Goal: Navigation & Orientation: Go to known website

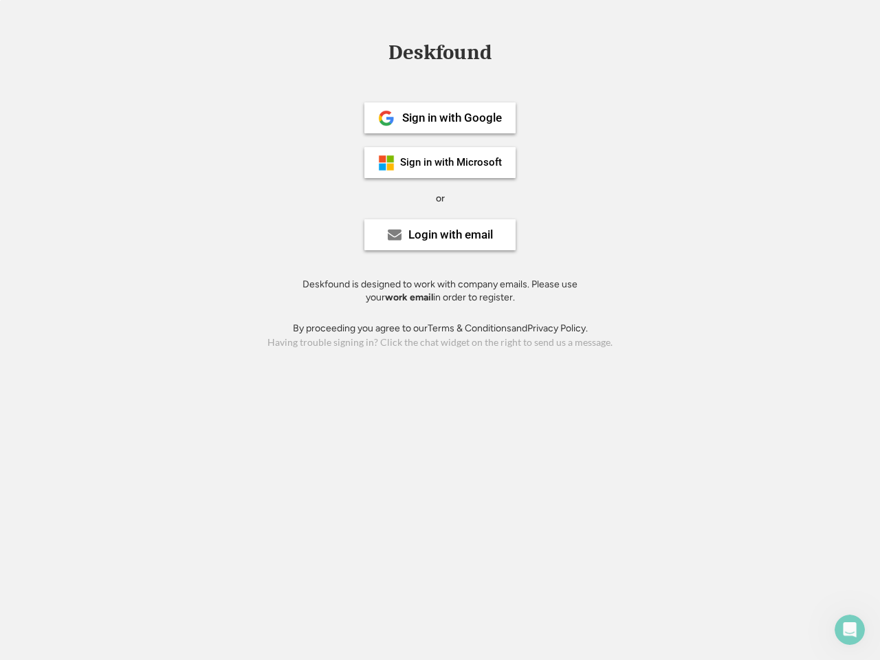
click at [440, 197] on div "or" at bounding box center [440, 199] width 9 height 14
click at [440, 55] on div "Deskfound" at bounding box center [440, 52] width 117 height 21
click at [376, 52] on div "Deskfound" at bounding box center [440, 55] width 880 height 26
click at [440, 55] on div "Deskfound" at bounding box center [440, 52] width 117 height 21
click at [440, 198] on div "or" at bounding box center [440, 199] width 9 height 14
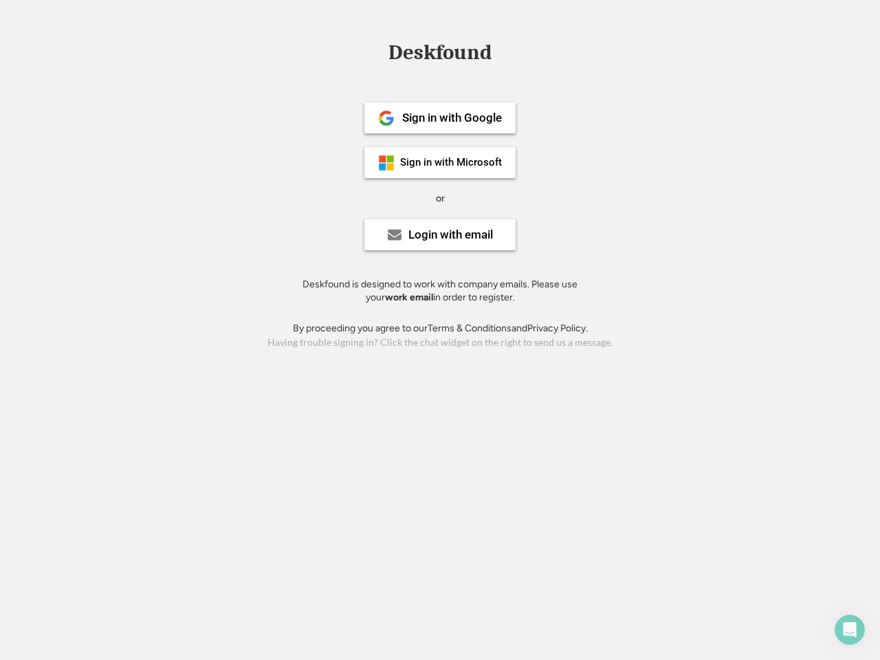
click at [440, 118] on div "Sign in with Google" at bounding box center [452, 118] width 100 height 12
click at [452, 118] on div "Sign in with Google" at bounding box center [452, 118] width 100 height 12
click at [386, 118] on img at bounding box center [386, 118] width 17 height 17
click at [440, 162] on div "Sign in with Microsoft" at bounding box center [451, 162] width 102 height 10
click at [452, 162] on div "Sign in with Microsoft" at bounding box center [451, 162] width 102 height 10
